Goal: Check status

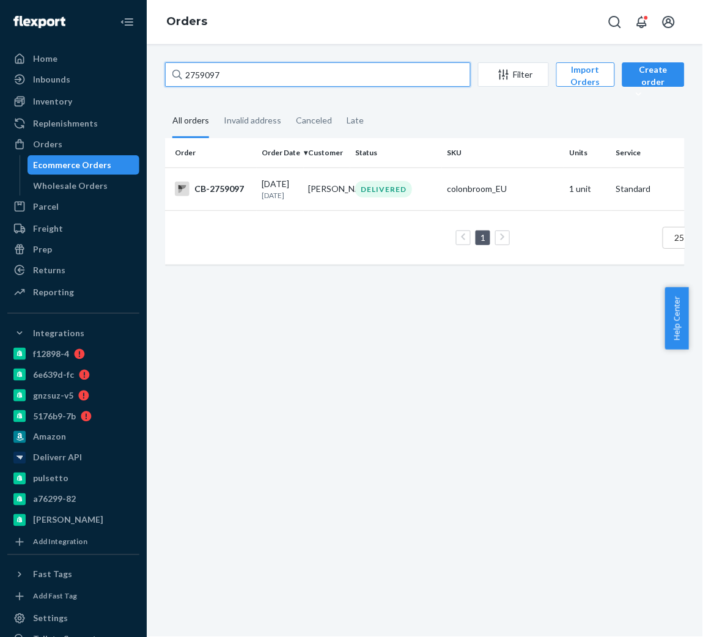
drag, startPoint x: 260, startPoint y: 67, endPoint x: 138, endPoint y: 84, distance: 122.8
click at [138, 84] on div "Home Inbounds Shipping Plans Problems Inventory Products Branded Packaging Repl…" at bounding box center [351, 318] width 703 height 637
paste input "259"
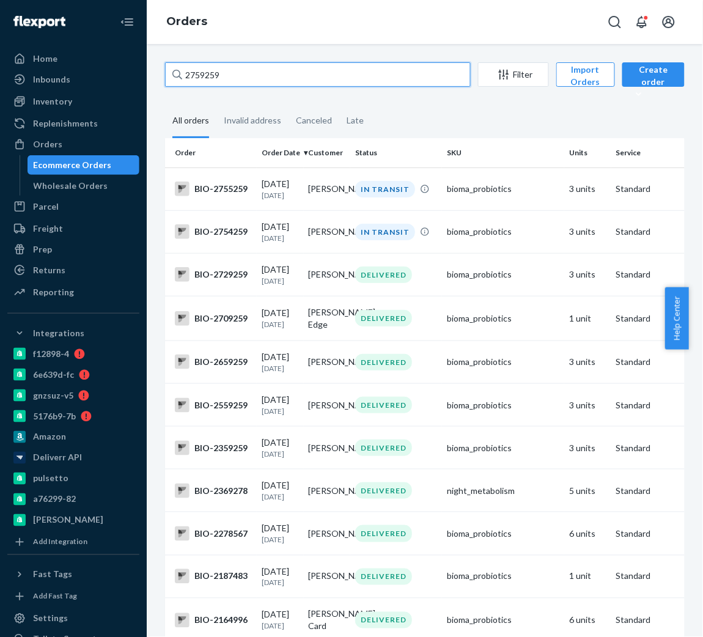
click at [252, 76] on input "2759259" at bounding box center [318, 74] width 306 height 24
paste input "592214"
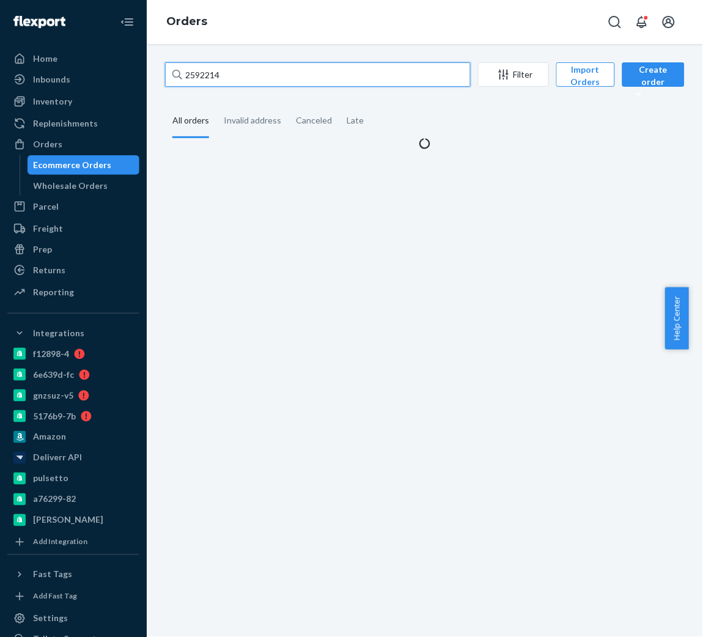
type input "2592214"
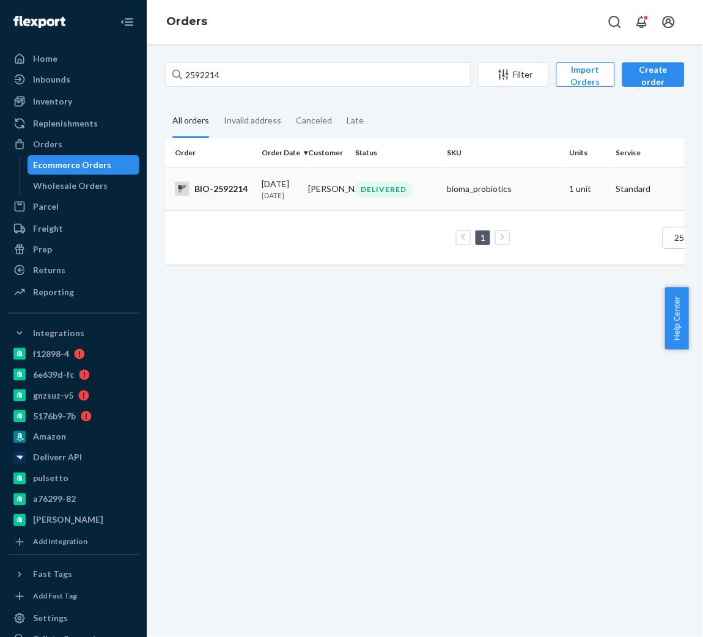
click at [248, 208] on td "BIO-2592214" at bounding box center [211, 188] width 92 height 43
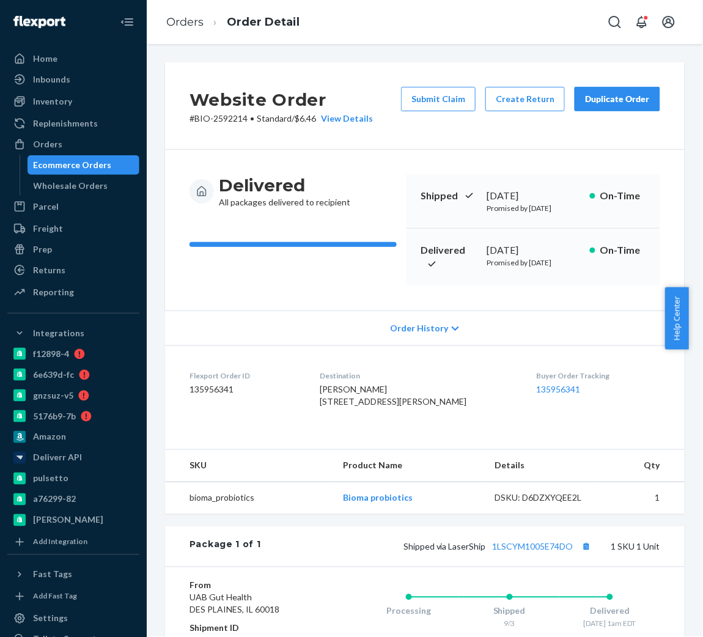
click at [510, 256] on div "[DATE]" at bounding box center [533, 250] width 93 height 14
copy div "September"
click at [495, 257] on div "[DATE]" at bounding box center [533, 250] width 93 height 14
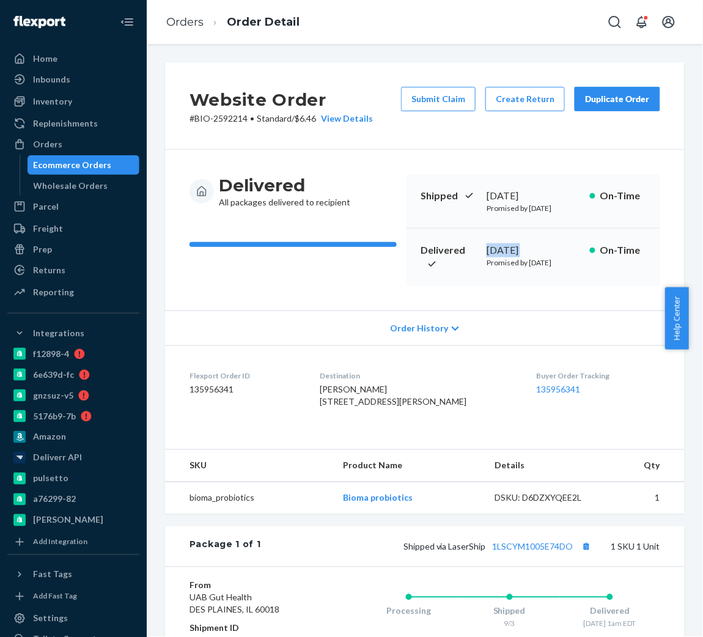
click at [495, 257] on div "[DATE]" at bounding box center [533, 250] width 93 height 14
